Goal: Information Seeking & Learning: Find specific fact

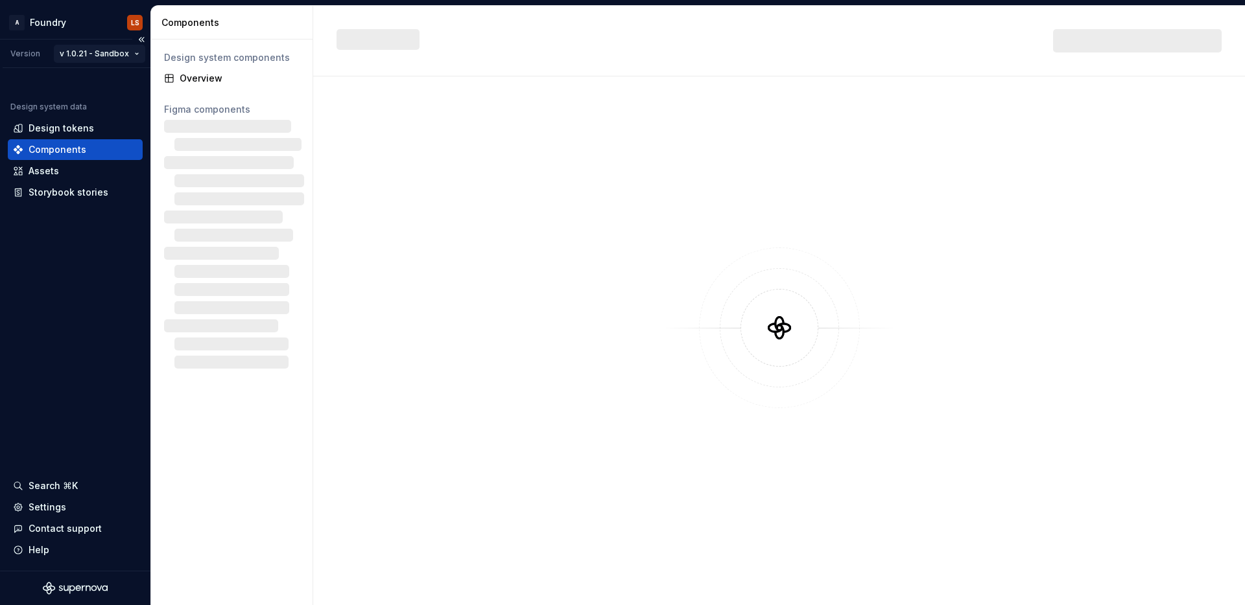
click at [122, 53] on html "A Foundry LS Version v 1.0.21 - Sandbox Design system data Design tokens Compon…" at bounding box center [622, 302] width 1245 height 605
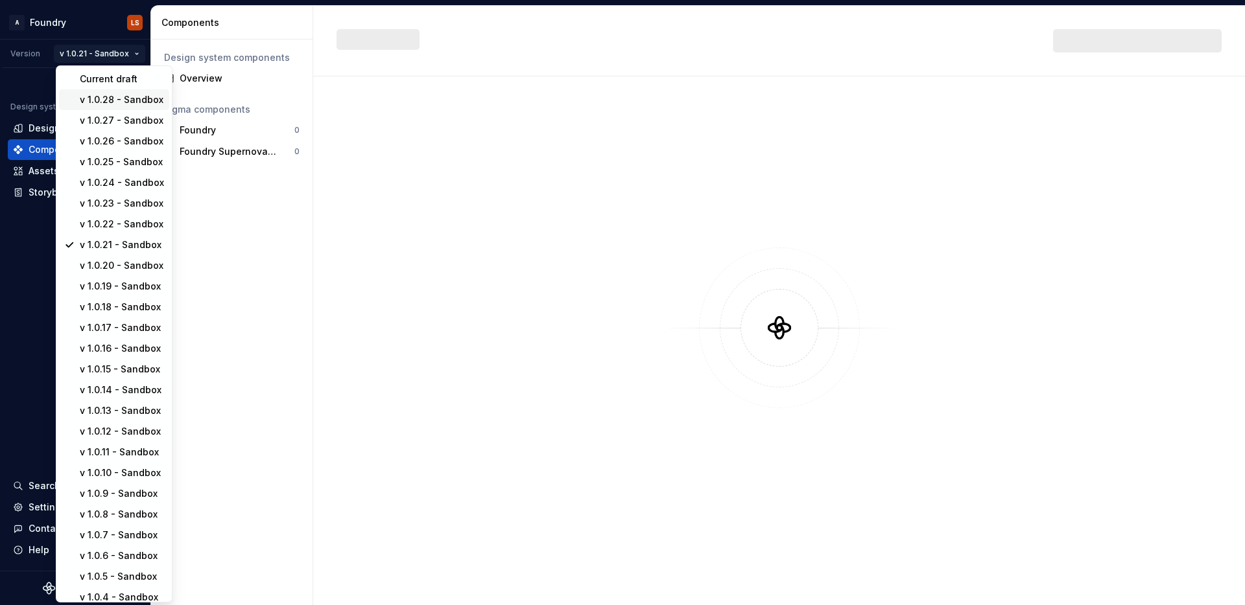
click at [138, 106] on div "v 1.0.28 - Sandbox" at bounding box center [122, 99] width 84 height 13
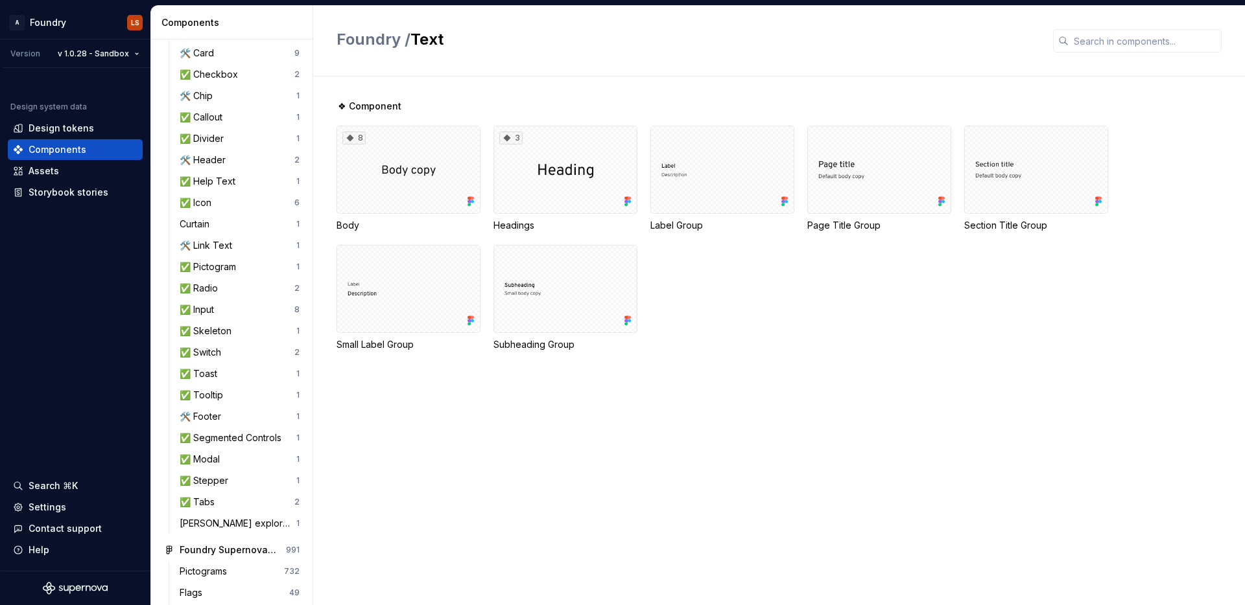
scroll to position [323, 0]
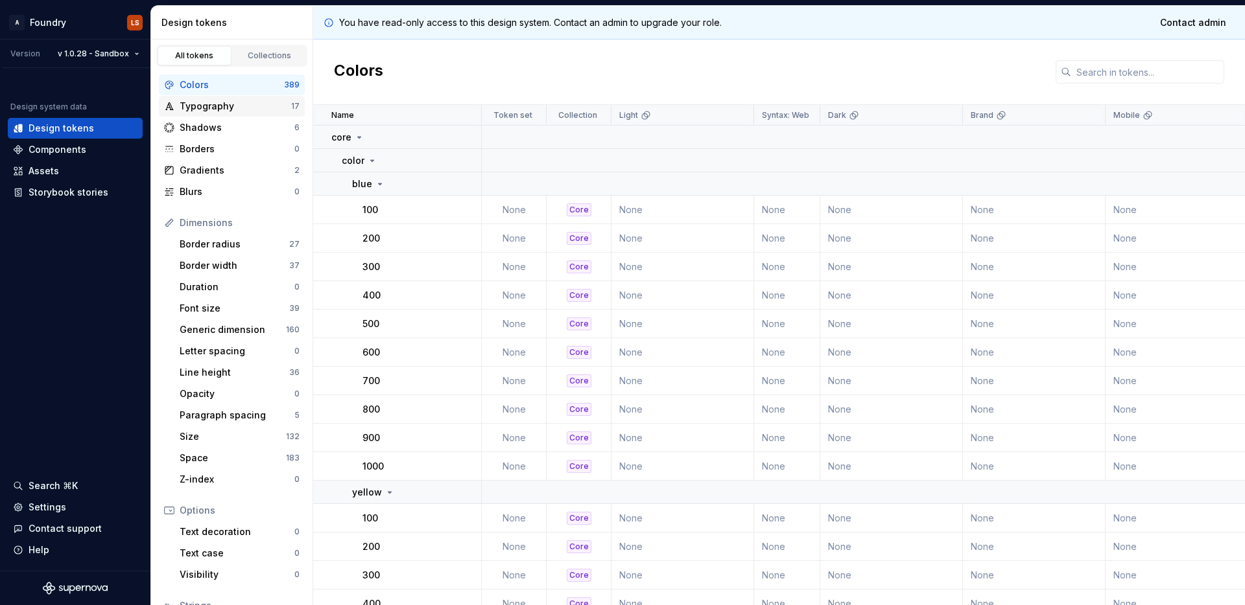
click at [228, 110] on div "Typography" at bounding box center [236, 106] width 112 height 13
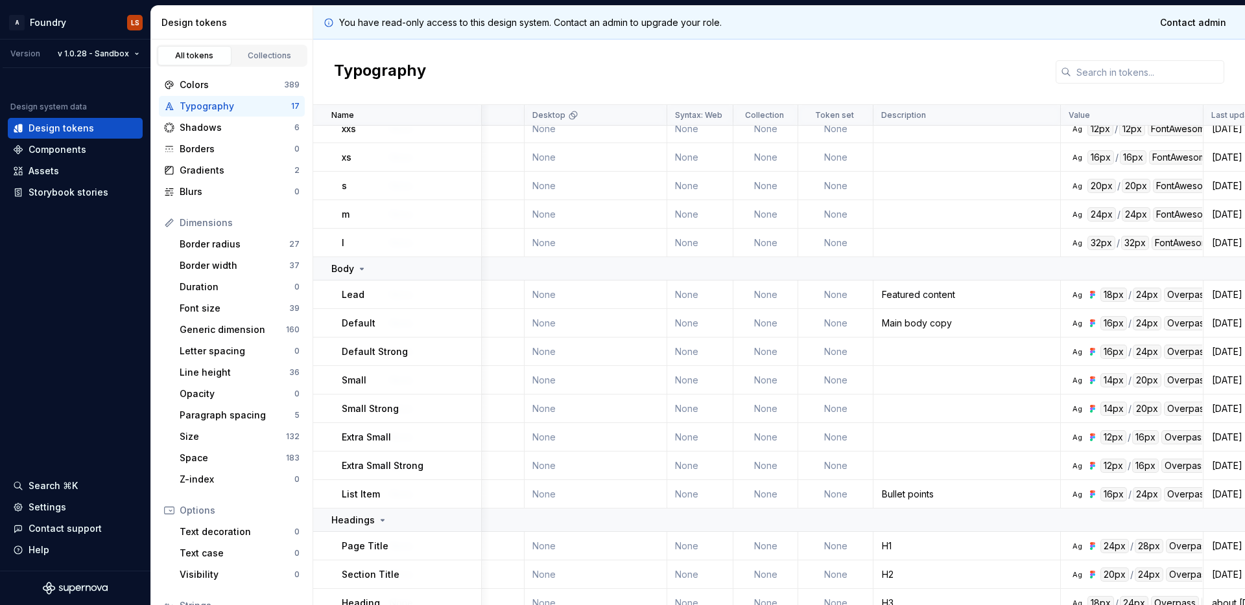
scroll to position [34, 779]
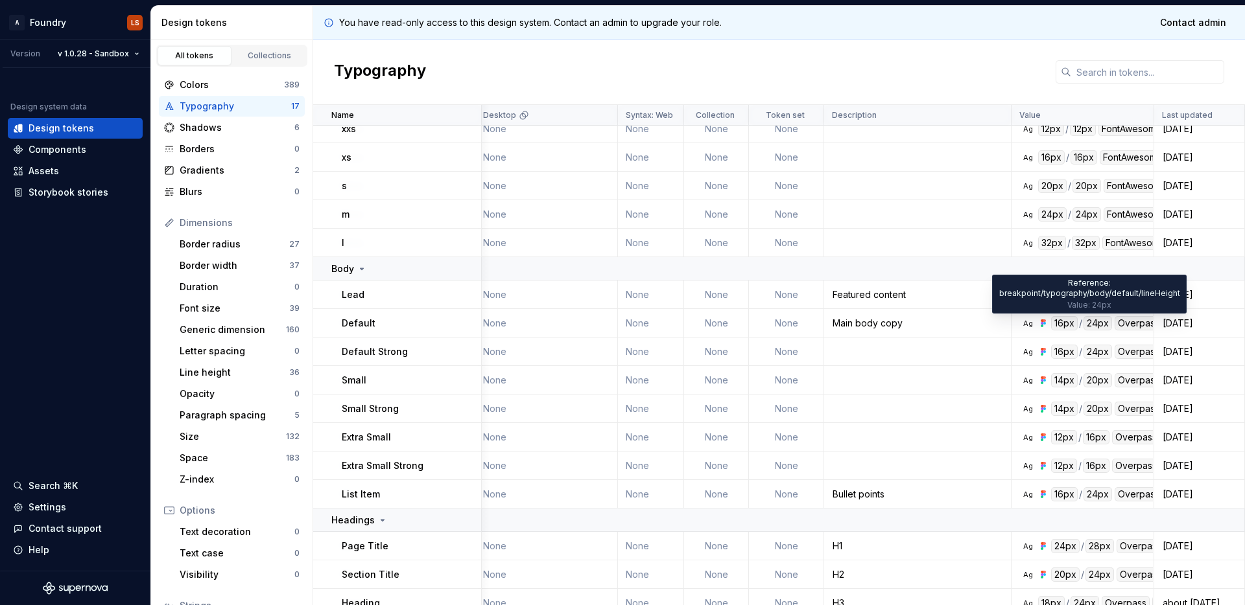
click at [1087, 325] on div "24px" at bounding box center [1097, 323] width 29 height 14
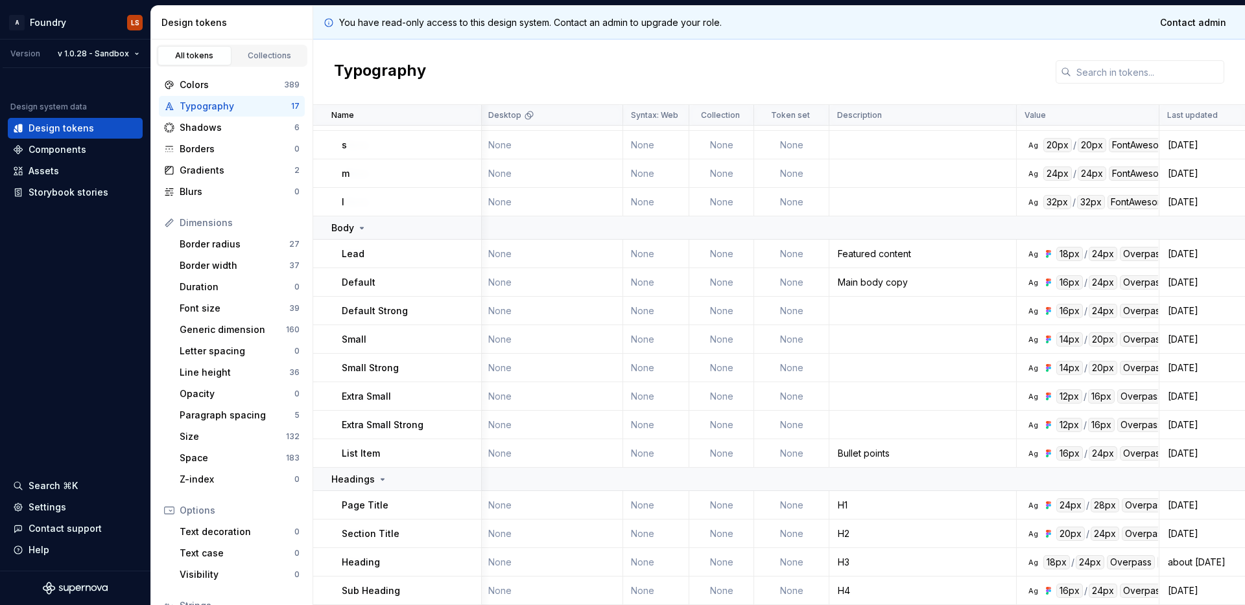
scroll to position [82, 779]
click at [1125, 279] on div "Overpass" at bounding box center [1138, 283] width 48 height 14
click at [1141, 279] on div "Overpass" at bounding box center [1138, 283] width 48 height 14
